Goal: Task Accomplishment & Management: Use online tool/utility

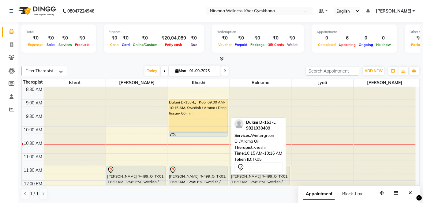
scroll to position [28, 0]
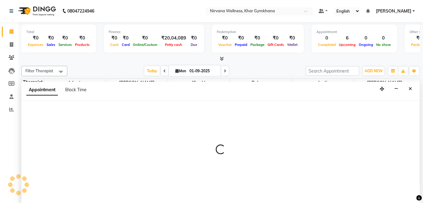
select select "68038"
select select "600"
select select "tentative"
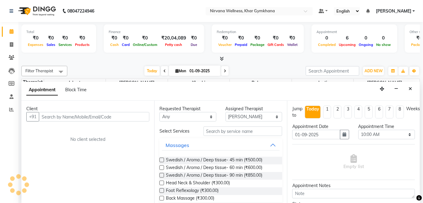
scroll to position [0, 0]
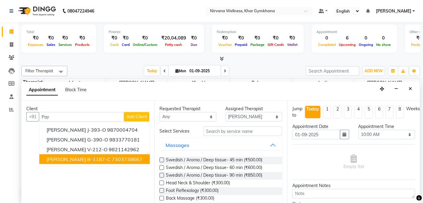
click at [112, 159] on ngb-highlight "7303738667" at bounding box center [127, 159] width 31 height 6
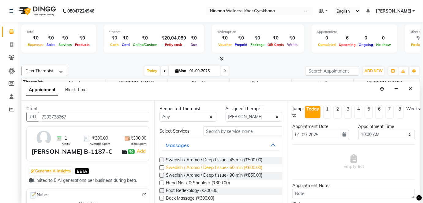
type input "7303738667"
click at [234, 168] on span "Swedish / Aroma / Deep tissue- 60 min (₹600.00)" at bounding box center [214, 168] width 96 height 8
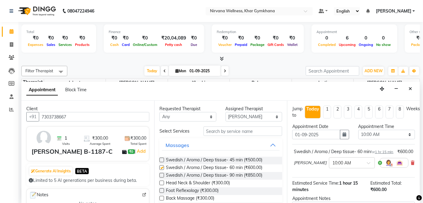
checkbox input "false"
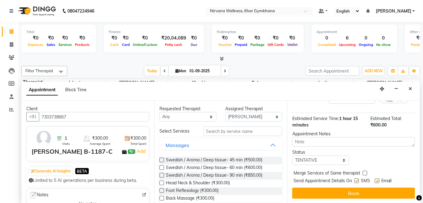
click at [342, 197] on button "Book" at bounding box center [353, 193] width 123 height 11
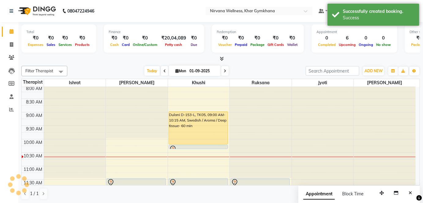
scroll to position [0, 0]
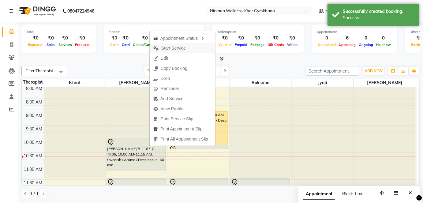
click at [182, 51] on span "Start Service" at bounding box center [173, 48] width 24 height 6
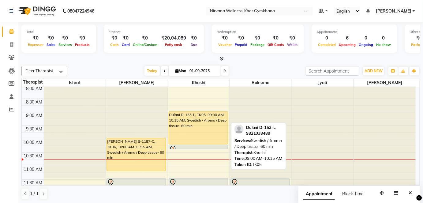
click at [189, 131] on div "Dulani D-153-L, TK05, 09:00 AM-10:15 AM, Swedish / Aroma / Deep tissue- 60 min" at bounding box center [198, 128] width 59 height 32
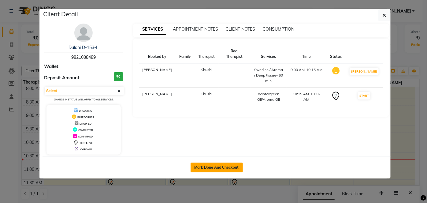
click at [228, 169] on button "Mark Done And Checkout" at bounding box center [217, 168] width 52 height 10
select select "6844"
select select "service"
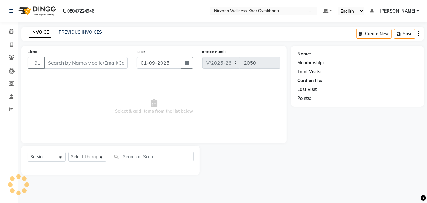
type input "9821038489"
select select "68039"
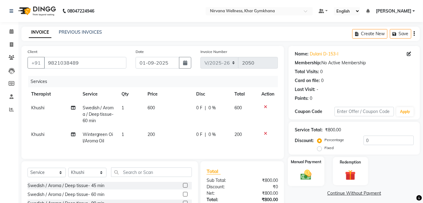
click at [309, 165] on div "Manual Payment" at bounding box center [306, 171] width 36 height 30
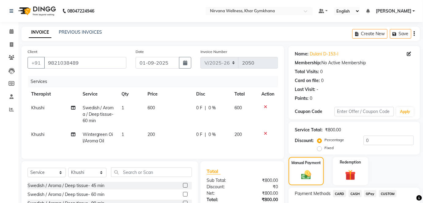
scroll to position [62, 0]
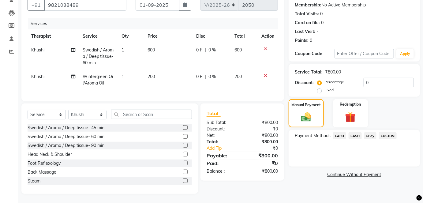
click at [359, 132] on span "CASH" at bounding box center [355, 135] width 13 height 7
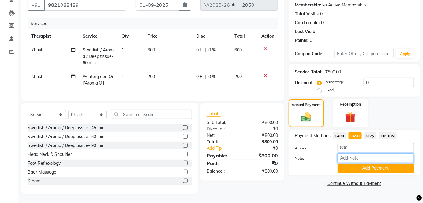
paste input "HL0002296"
type input "HL0002296"
click at [366, 164] on button "Add Payment" at bounding box center [376, 167] width 76 height 9
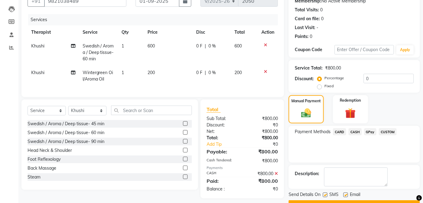
scroll to position [77, 0]
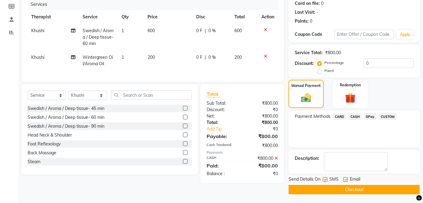
click at [370, 188] on button "Checkout" at bounding box center [354, 189] width 131 height 9
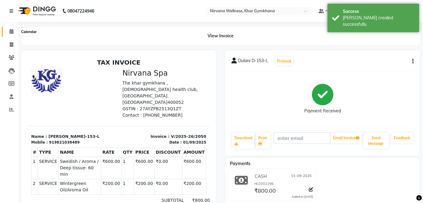
click at [13, 32] on icon at bounding box center [11, 31] width 4 height 5
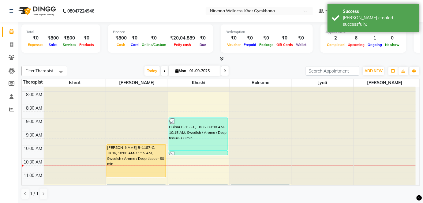
scroll to position [55, 0]
